Goal: Navigation & Orientation: Understand site structure

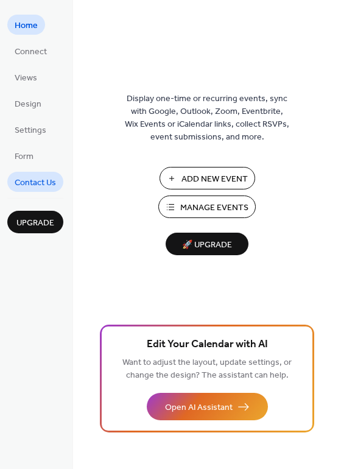
click at [26, 180] on span "Contact Us" at bounding box center [35, 183] width 41 height 13
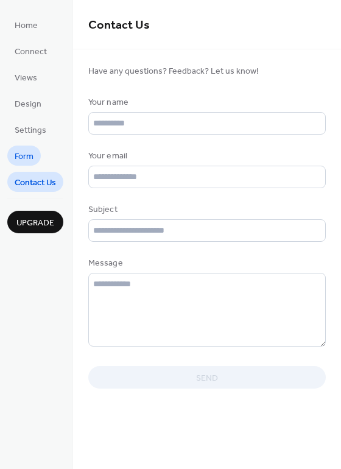
click at [26, 160] on span "Form" at bounding box center [24, 157] width 19 height 13
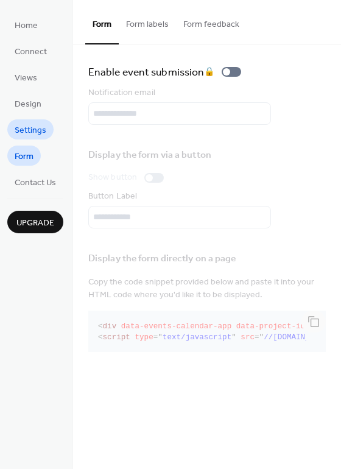
click at [33, 125] on span "Settings" at bounding box center [31, 130] width 32 height 13
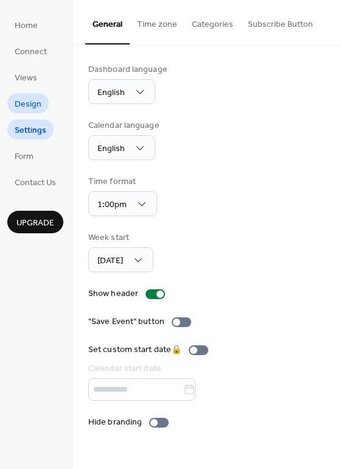
click at [33, 109] on span "Design" at bounding box center [28, 104] width 27 height 13
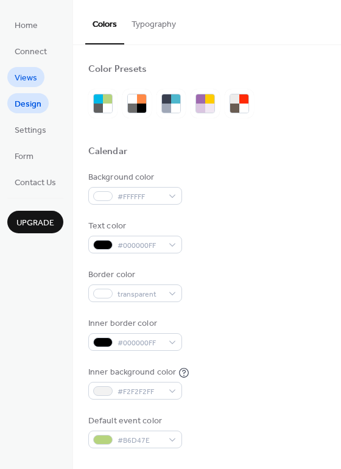
click at [32, 87] on link "Views" at bounding box center [25, 77] width 37 height 20
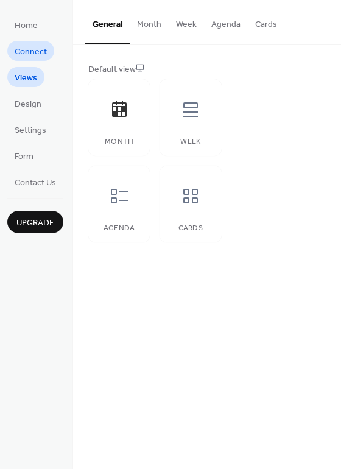
click at [35, 59] on span "Connect" at bounding box center [31, 52] width 32 height 13
